Goal: Contribute content

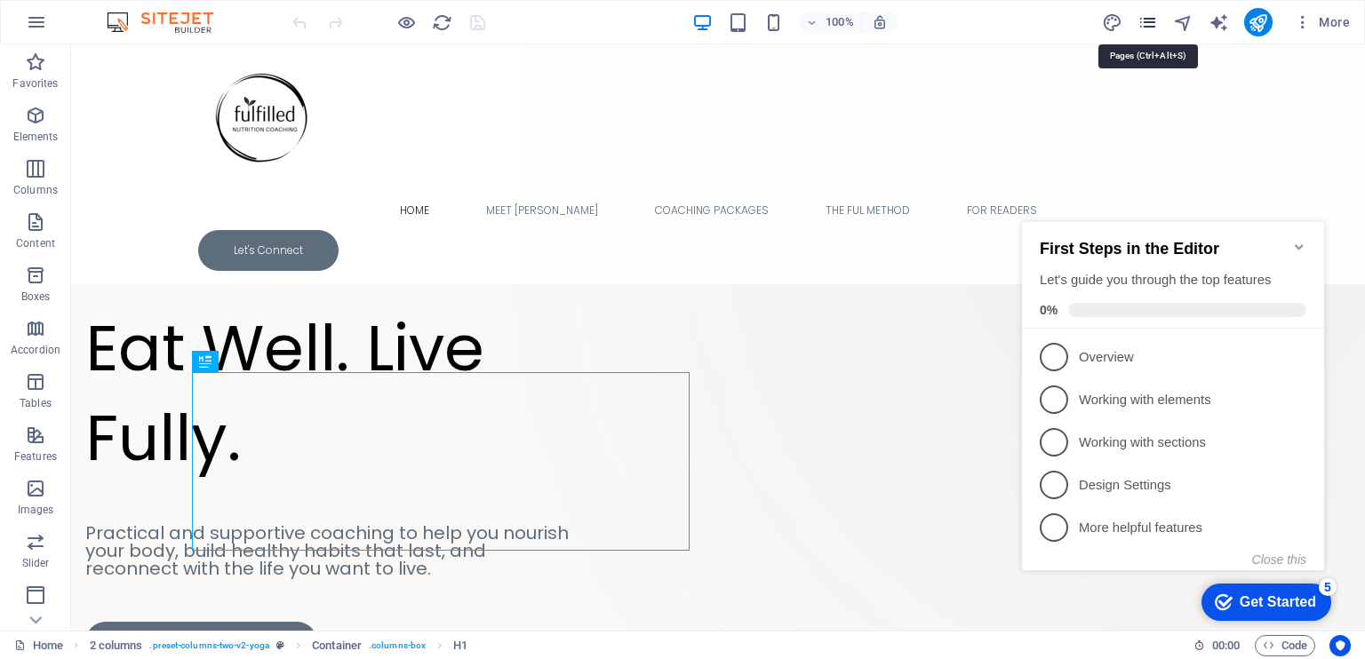
click at [1142, 22] on icon "pages" at bounding box center [1148, 22] width 20 height 20
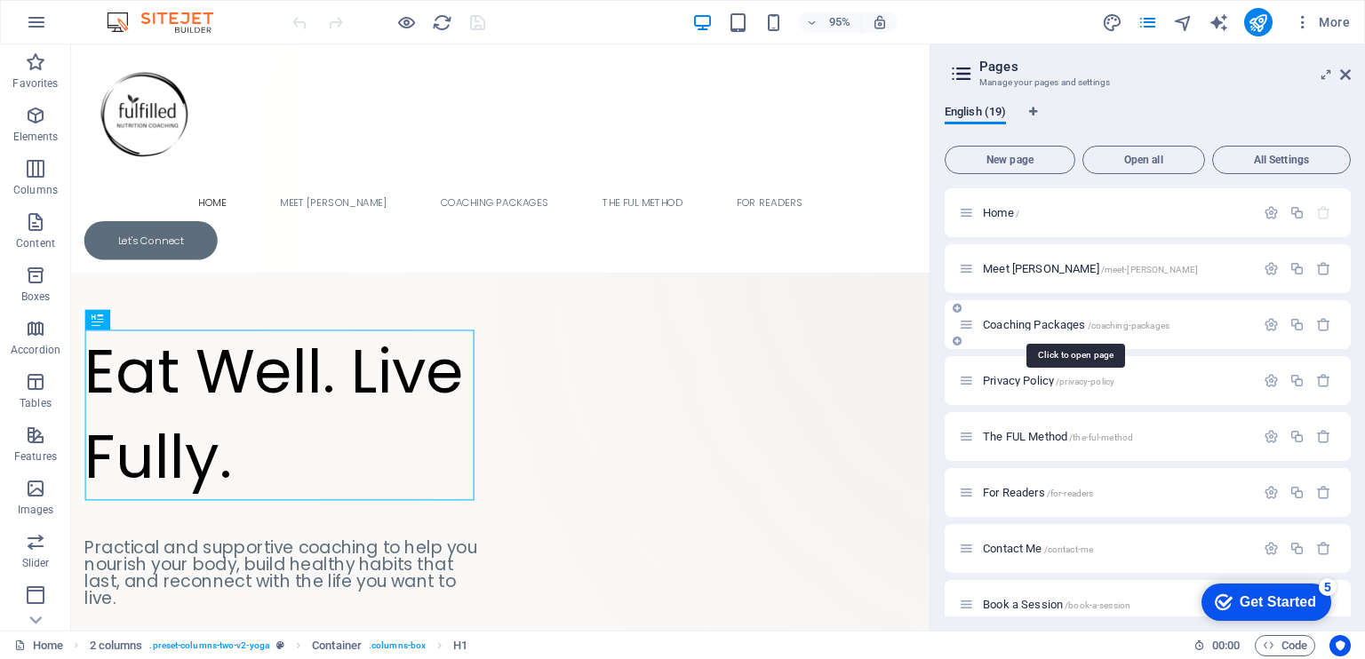
click at [1123, 324] on span "/coaching-packages" at bounding box center [1129, 326] width 83 height 10
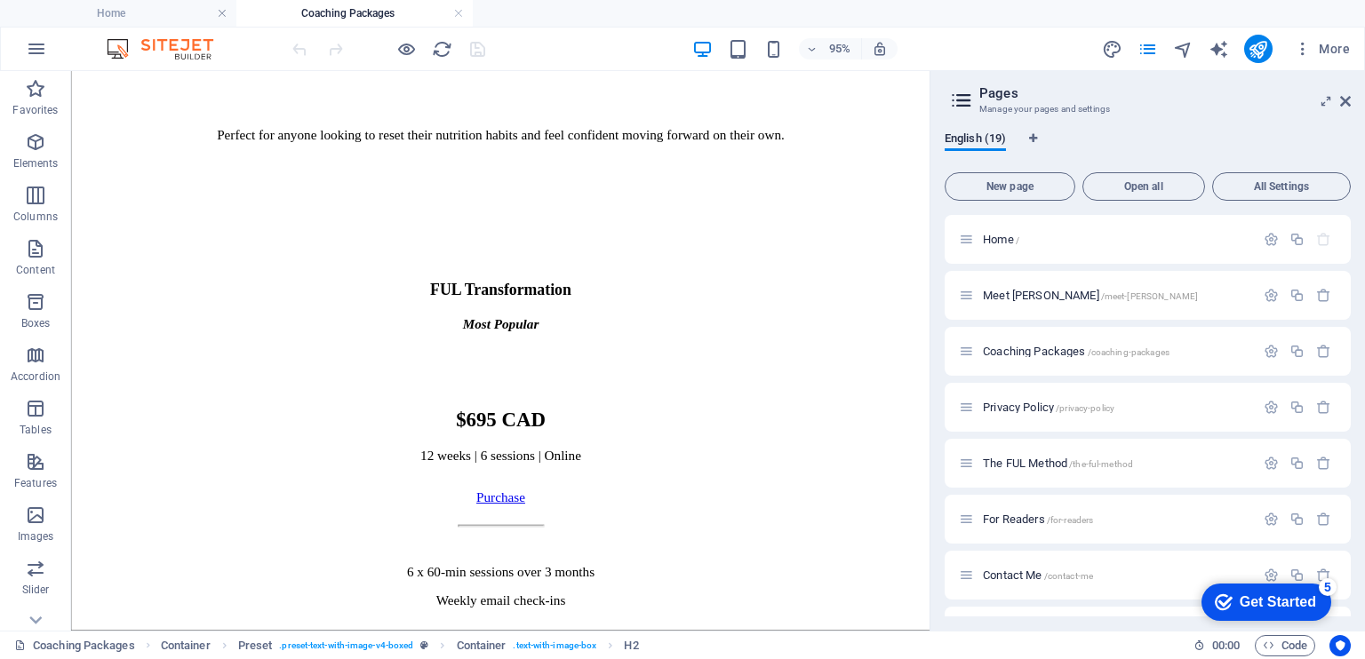
scroll to position [1443, 0]
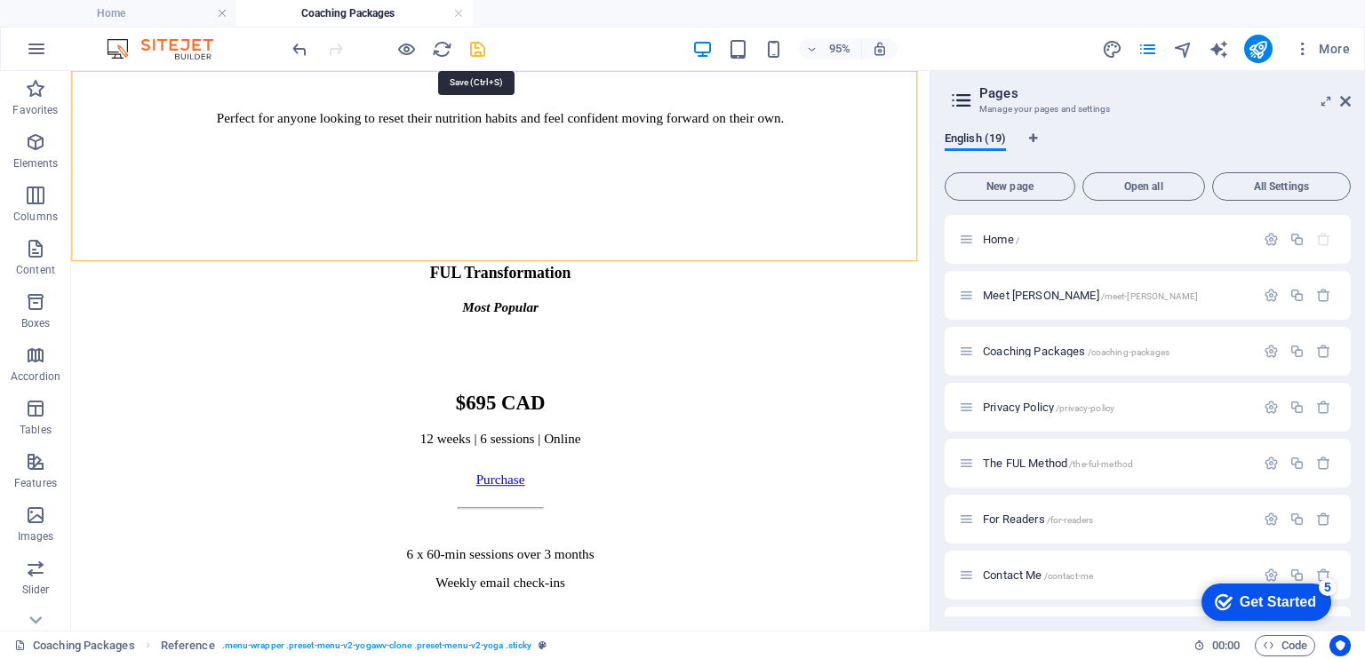
click at [479, 44] on icon "save" at bounding box center [478, 49] width 20 height 20
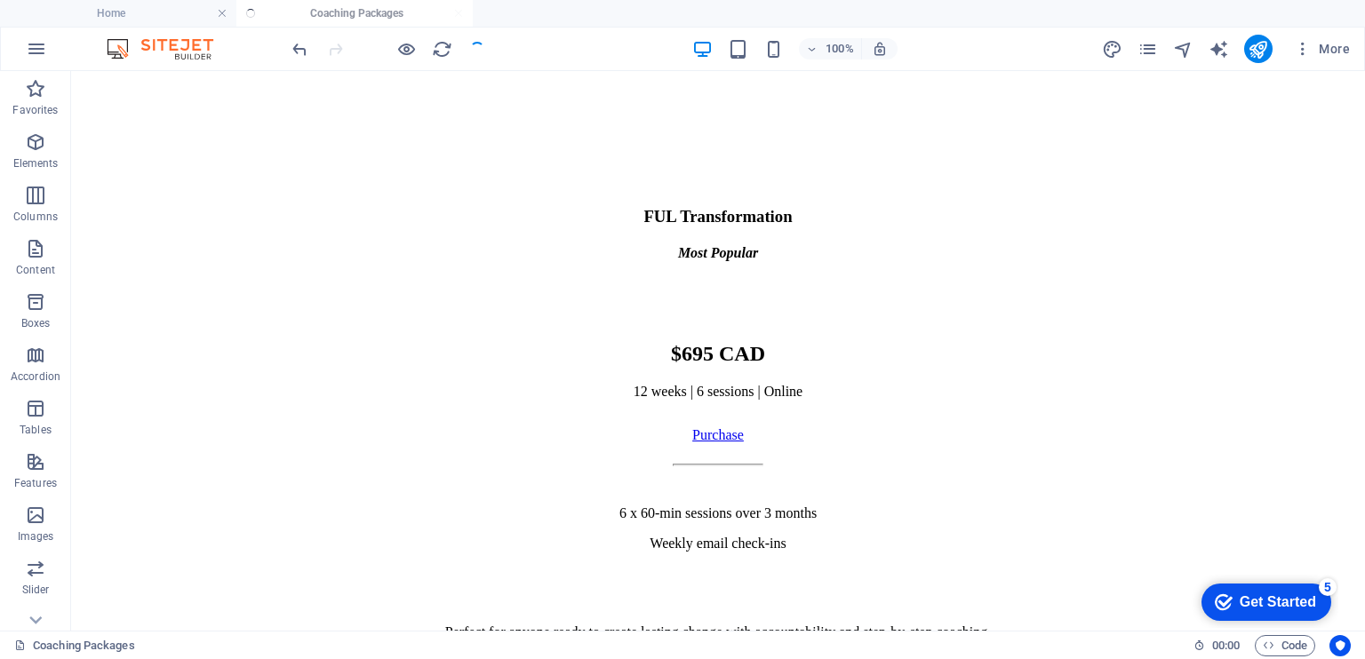
scroll to position [1336, 0]
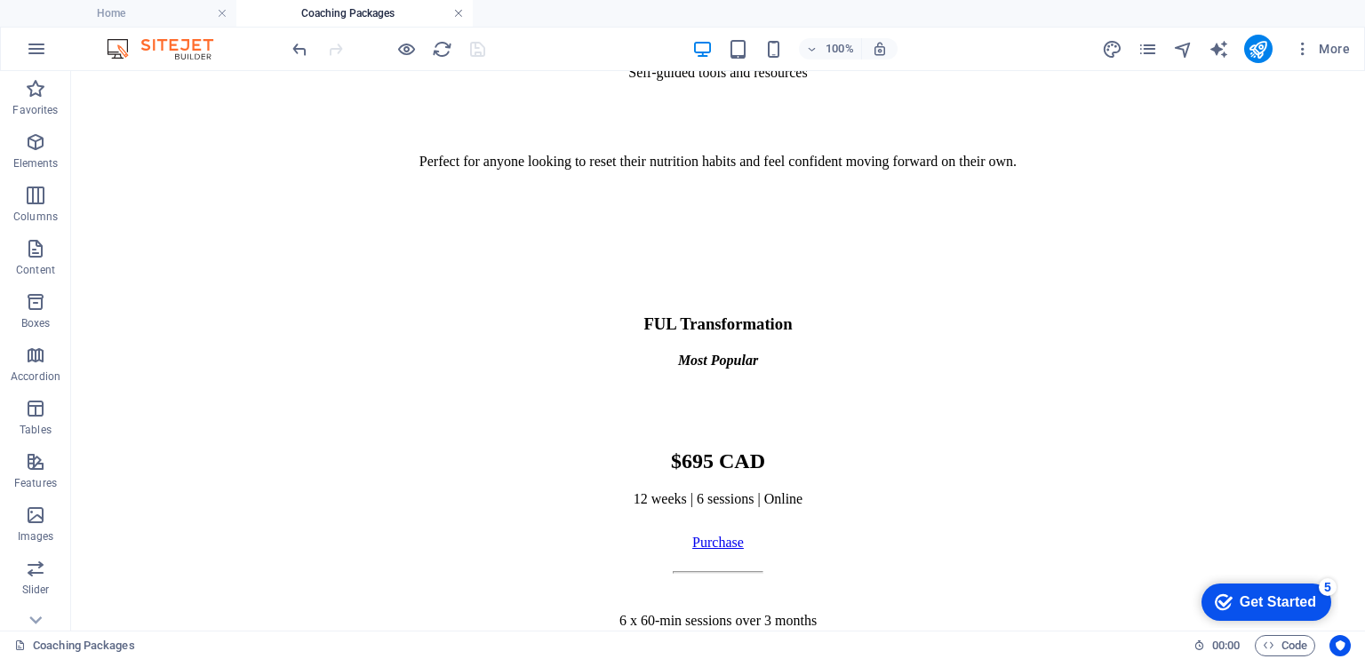
click at [456, 15] on link at bounding box center [458, 13] width 11 height 17
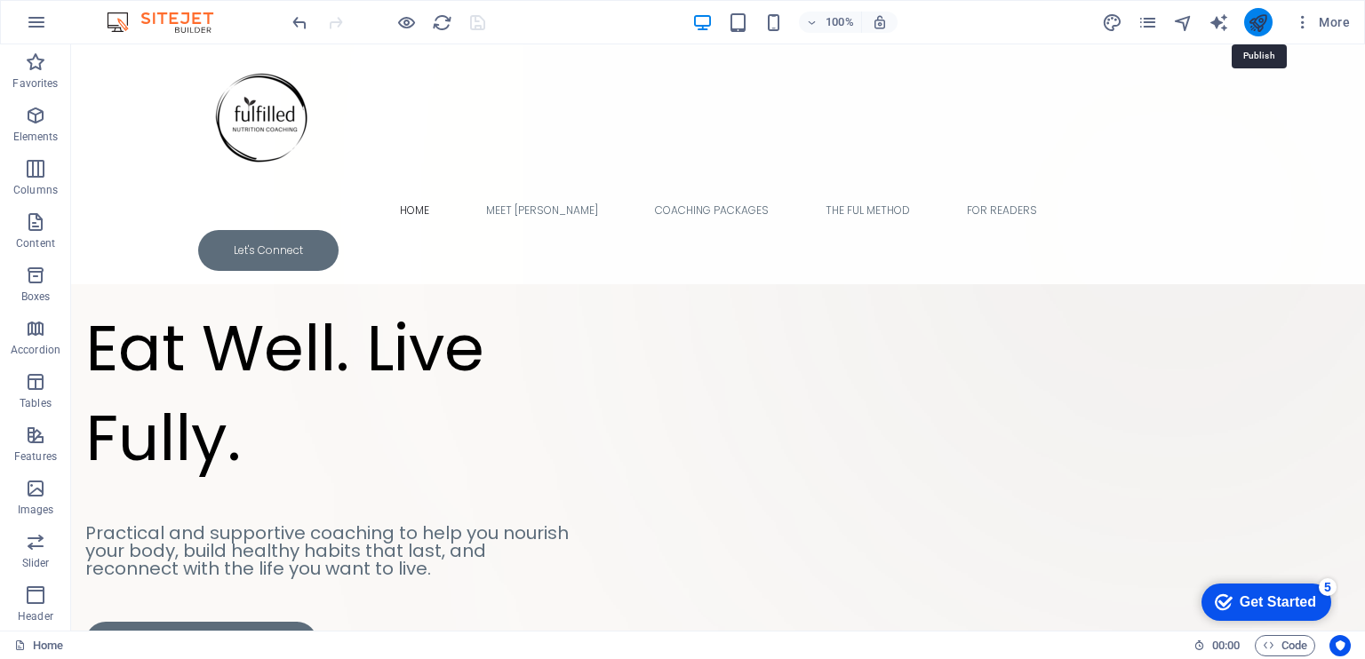
click at [1266, 19] on icon "publish" at bounding box center [1258, 22] width 20 height 20
